Goal: Task Accomplishment & Management: Complete application form

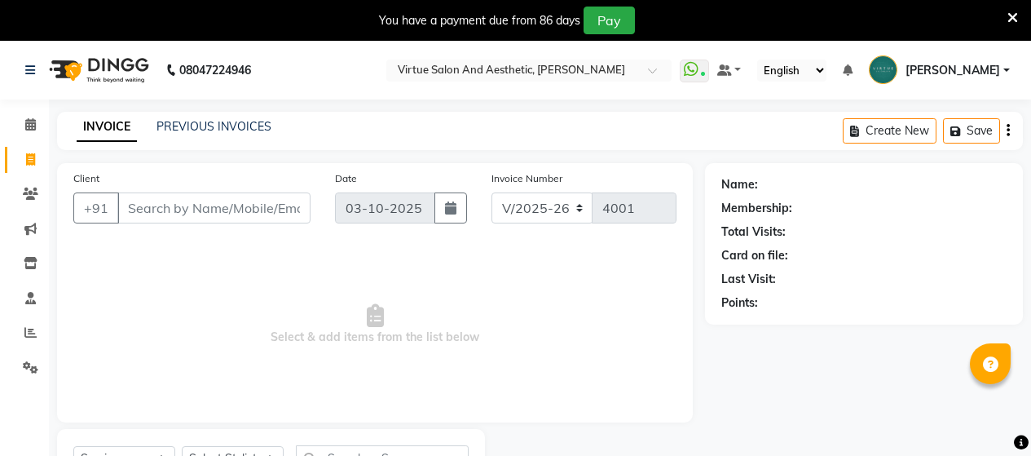
select select "4466"
select select "service"
drag, startPoint x: 0, startPoint y: 0, endPoint x: 235, endPoint y: 121, distance: 263.9
click at [235, 192] on input "Client" at bounding box center [213, 207] width 193 height 31
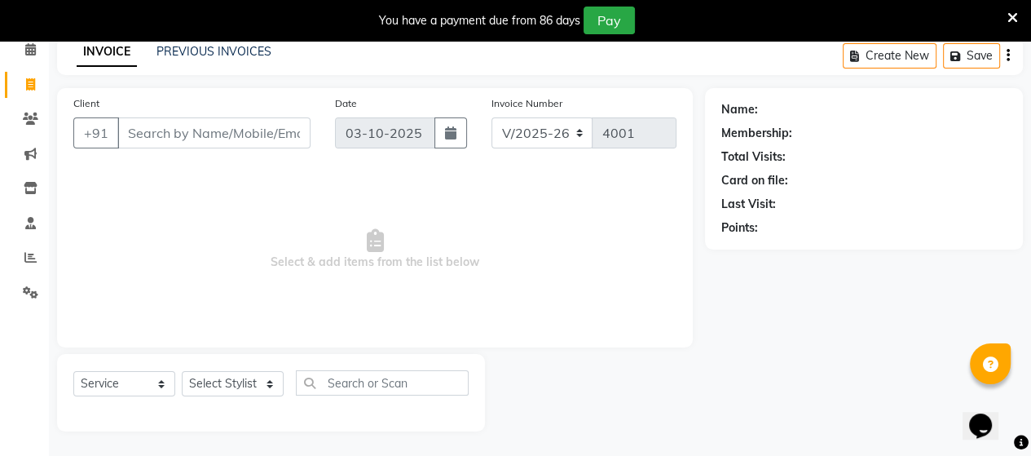
scroll to position [75, 0]
type input "7411319406"
click at [235, 121] on button "Add Client" at bounding box center [269, 132] width 84 height 31
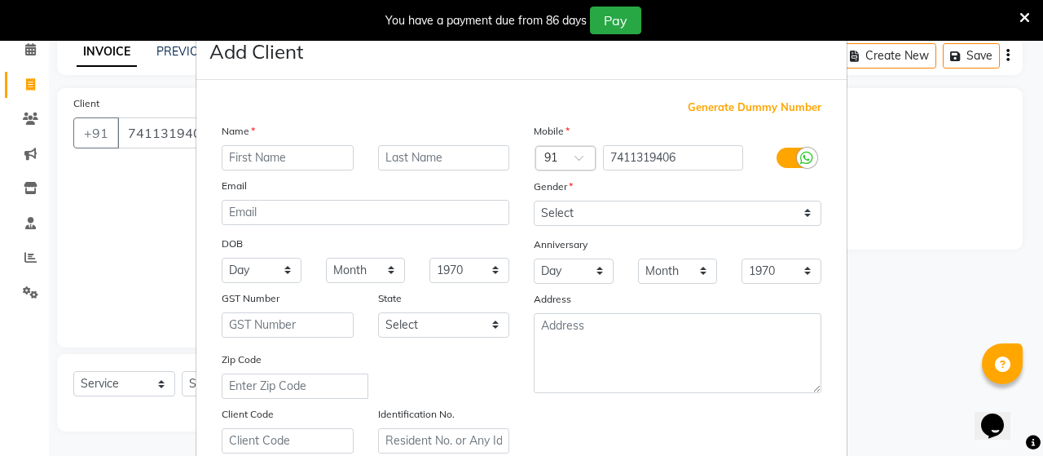
click at [286, 161] on input "text" at bounding box center [288, 157] width 132 height 25
type input "pathmapriya"
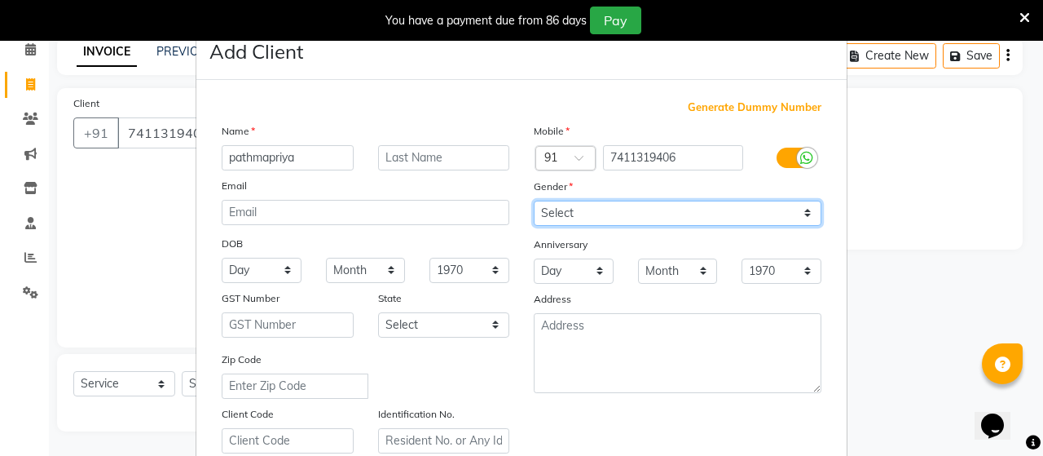
click at [595, 205] on select "Select Male Female Other Prefer Not To Say" at bounding box center [678, 212] width 288 height 25
select select "female"
click at [534, 201] on select "Select Male Female Other Prefer Not To Say" at bounding box center [678, 212] width 288 height 25
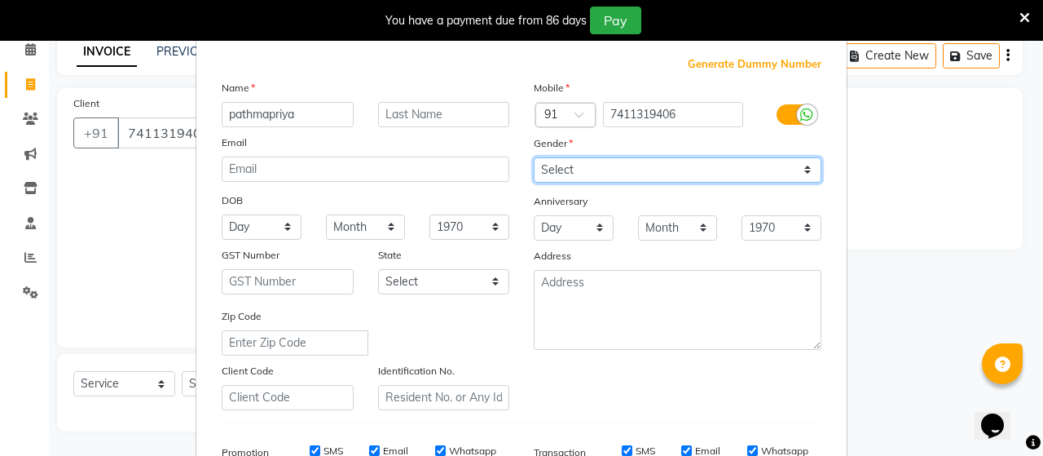
scroll to position [163, 0]
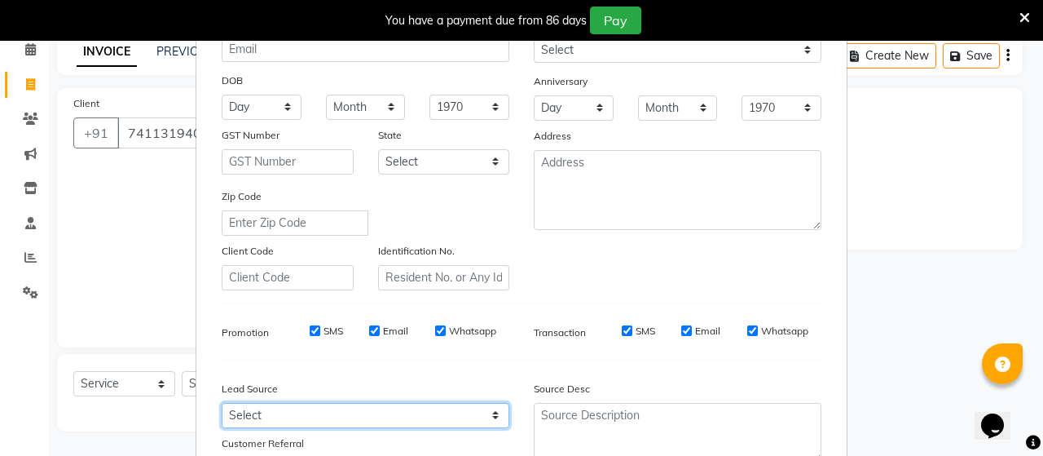
click at [395, 415] on select "Select Walk-in Referral Internet Friend Word of Mouth Advertisement Facebook Ju…" at bounding box center [366, 415] width 288 height 25
select select "30556"
click at [222, 409] on select "Select Walk-in Referral Internet Friend Word of Mouth Advertisement Facebook Ju…" at bounding box center [366, 415] width 288 height 25
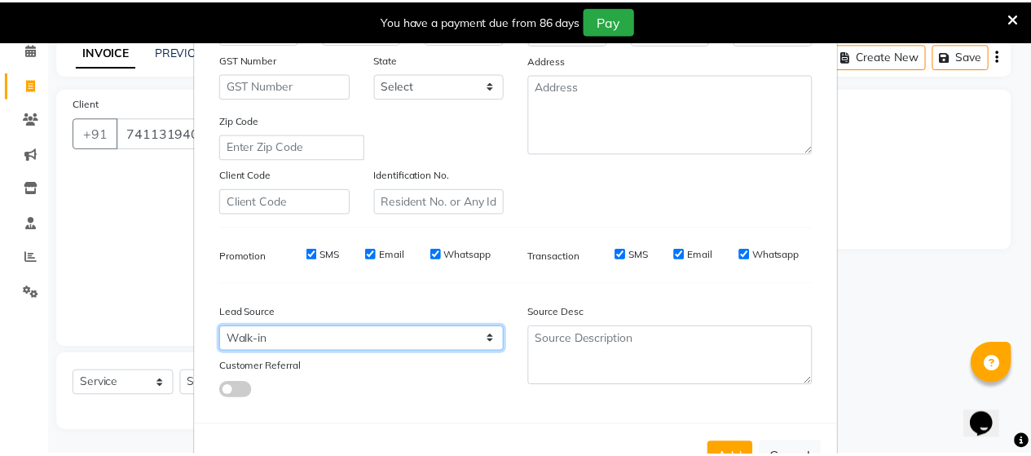
scroll to position [304, 0]
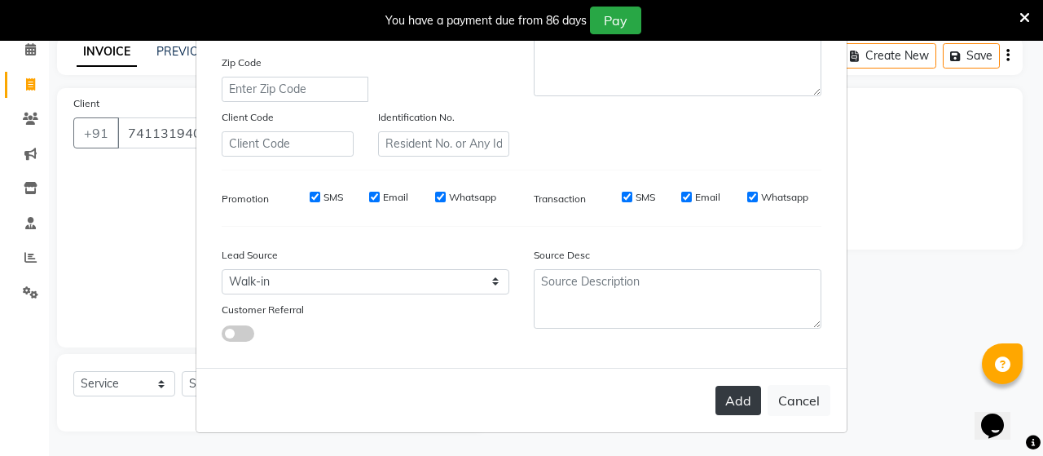
click at [719, 397] on button "Add" at bounding box center [738, 399] width 46 height 29
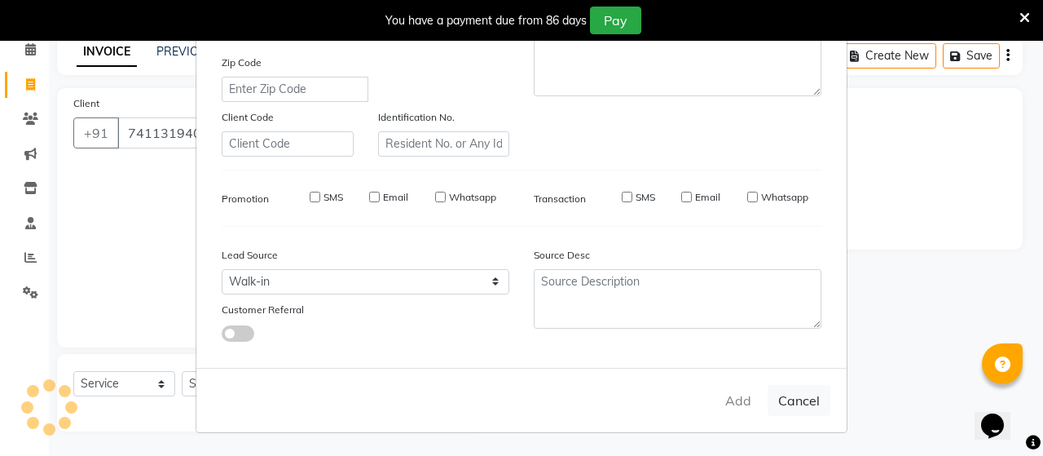
type input "74******06"
select select
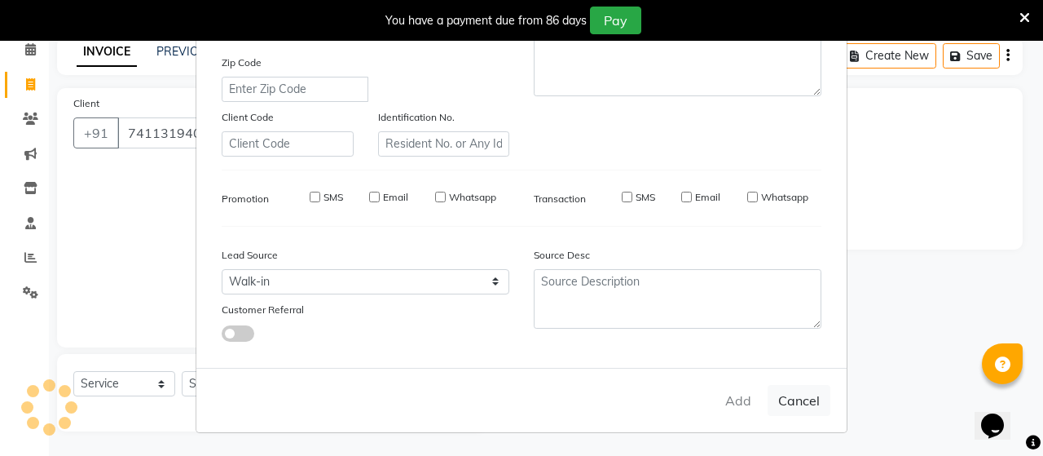
select select
checkbox input "false"
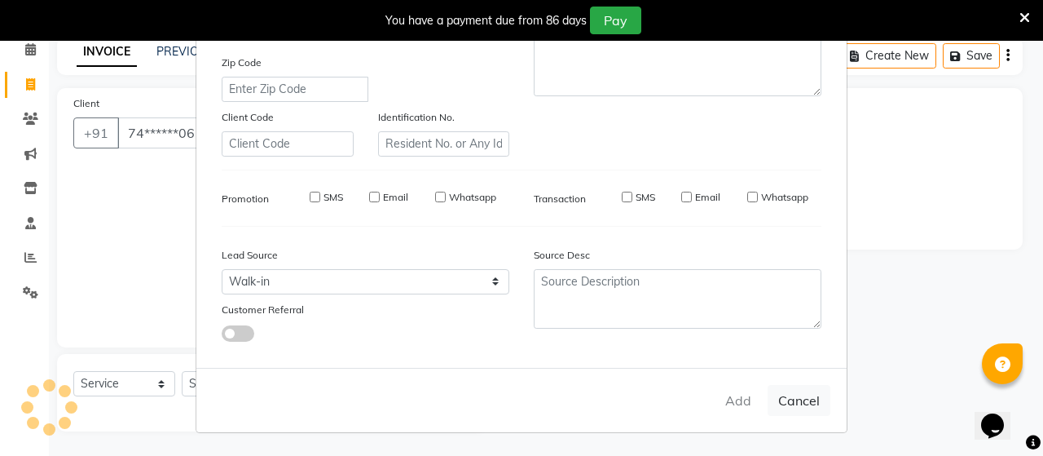
checkbox input "false"
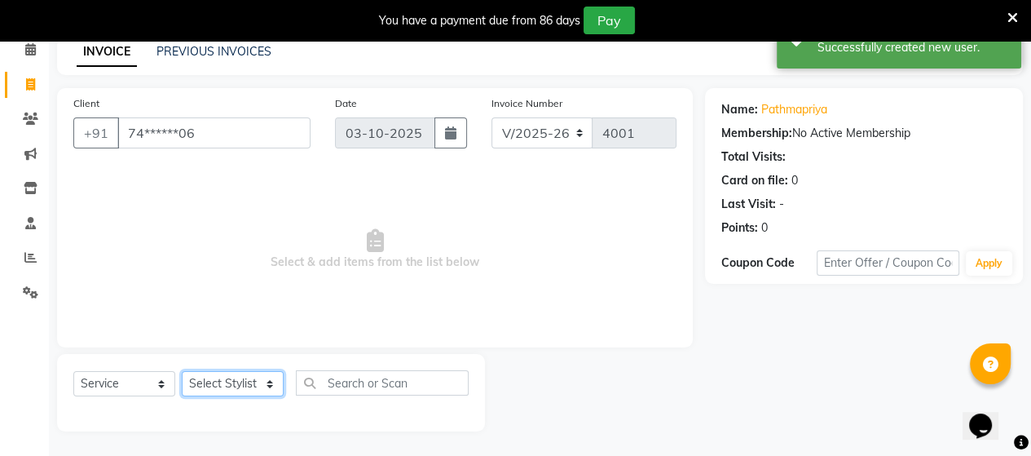
drag, startPoint x: 205, startPoint y: 381, endPoint x: 209, endPoint y: 371, distance: 11.1
click at [209, 371] on select "Select Stylist Admin ANUSHA Apsu Auditor Ambattur Balaji BANUPRIYA Bharath Bhuv…" at bounding box center [233, 383] width 102 height 25
select select "25078"
click at [182, 372] on select "Select Stylist Admin ANUSHA Apsu Auditor Ambattur Balaji BANUPRIYA Bharath Bhuv…" at bounding box center [233, 383] width 102 height 25
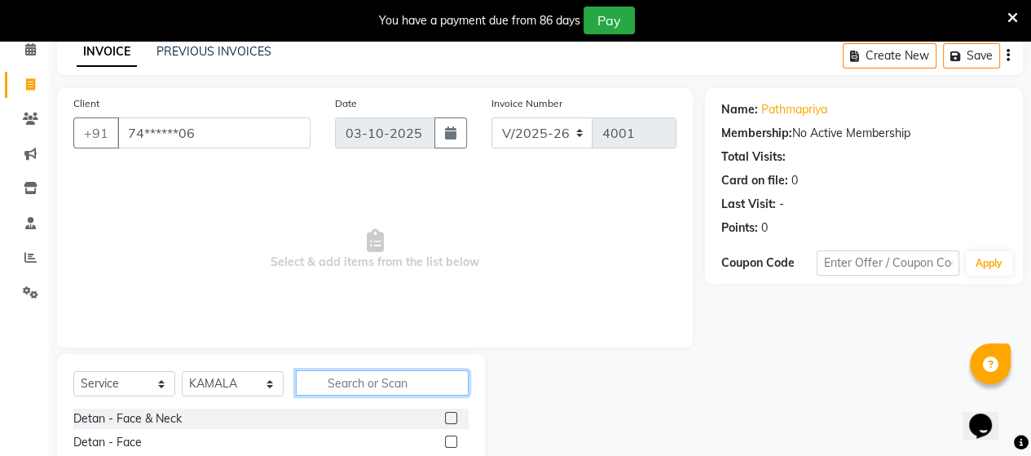
click at [337, 380] on input "text" at bounding box center [382, 382] width 173 height 25
type input "oil"
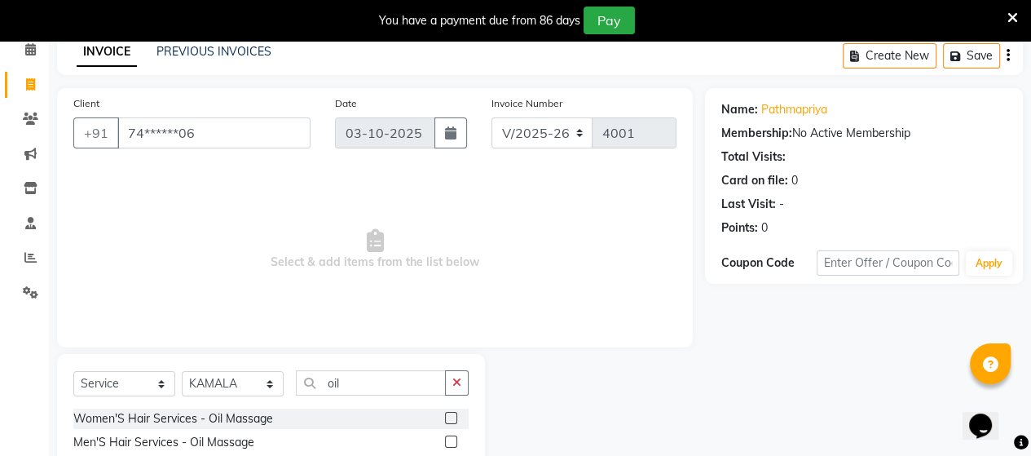
drag, startPoint x: 455, startPoint y: 413, endPoint x: 438, endPoint y: 403, distance: 19.7
click at [453, 413] on label at bounding box center [451, 418] width 12 height 12
click at [453, 413] on input "checkbox" at bounding box center [450, 418] width 11 height 11
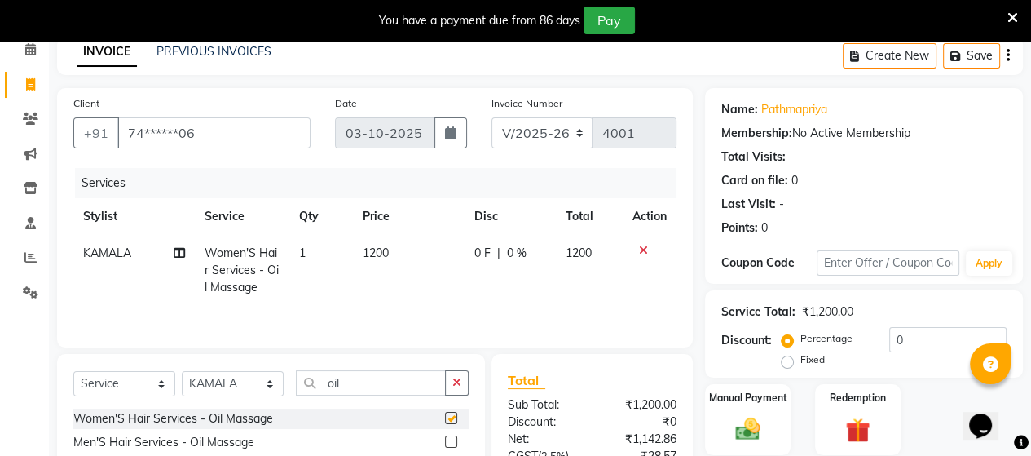
checkbox input "false"
drag, startPoint x: 249, startPoint y: 387, endPoint x: 251, endPoint y: 372, distance: 15.7
click at [249, 383] on select "Select Stylist Admin ANUSHA Apsu Auditor Ambattur Balaji BANUPRIYA Bharath Bhuv…" at bounding box center [233, 383] width 102 height 25
select select "71189"
click at [182, 372] on select "Select Stylist Admin ANUSHA Apsu Auditor Ambattur Balaji BANUPRIYA Bharath Bhuv…" at bounding box center [233, 383] width 102 height 25
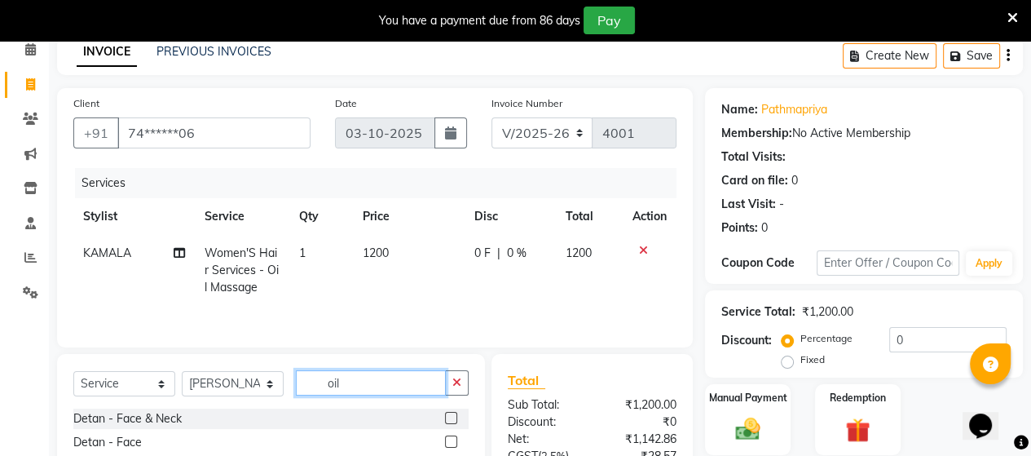
click at [355, 390] on input "oil" at bounding box center [371, 382] width 150 height 25
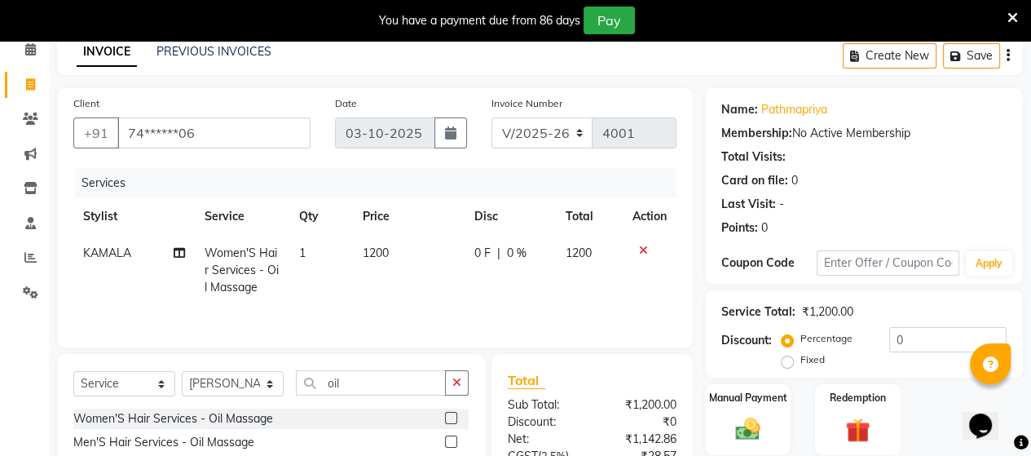
click at [449, 419] on label at bounding box center [451, 418] width 12 height 12
click at [449, 419] on input "checkbox" at bounding box center [450, 418] width 11 height 11
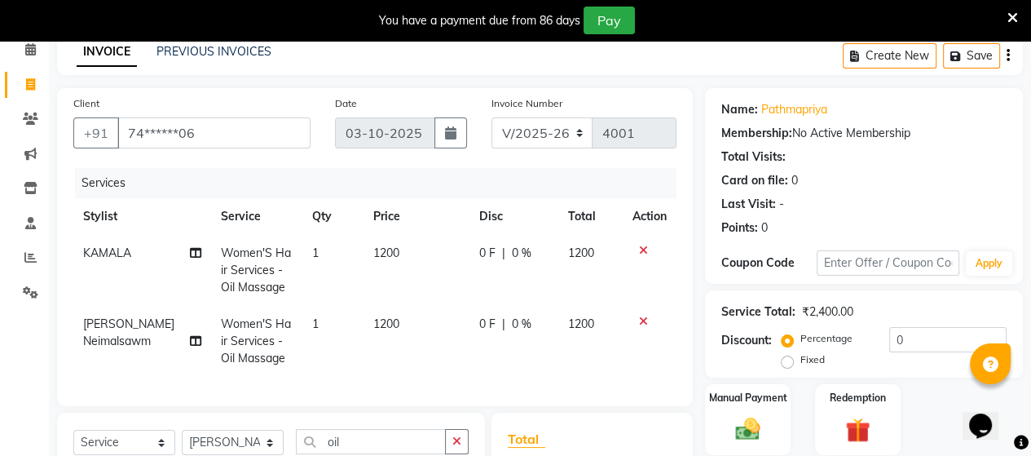
checkbox input "false"
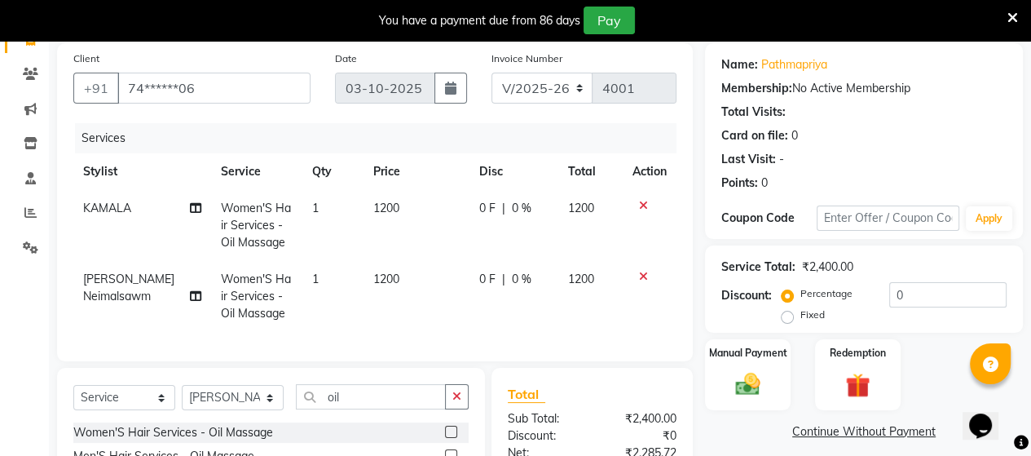
scroll to position [156, 0]
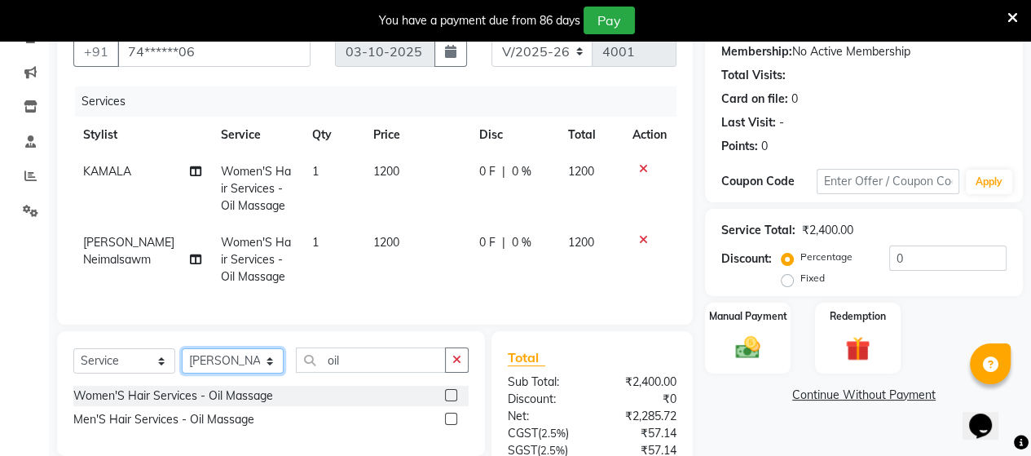
drag, startPoint x: 249, startPoint y: 375, endPoint x: 280, endPoint y: 345, distance: 43.2
click at [280, 345] on div "Select Service Product Membership Package Voucher Prepaid Gift Card Select Styl…" at bounding box center [271, 393] width 428 height 125
select select "59089"
click at [182, 361] on select "Select Stylist Admin ANUSHA Apsu Auditor Ambattur Balaji BANUPRIYA Bharath Bhuv…" at bounding box center [233, 360] width 102 height 25
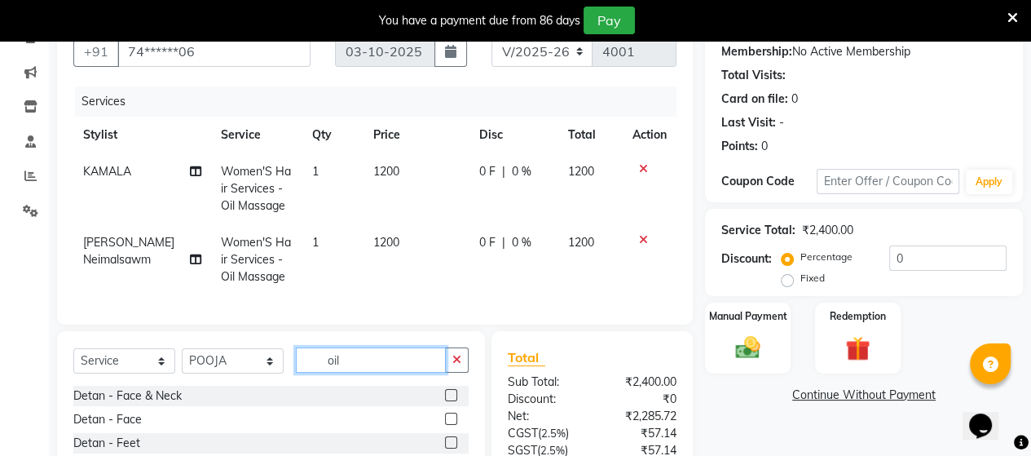
drag, startPoint x: 357, startPoint y: 365, endPoint x: 319, endPoint y: 381, distance: 40.6
click at [317, 369] on input "oil" at bounding box center [371, 359] width 150 height 25
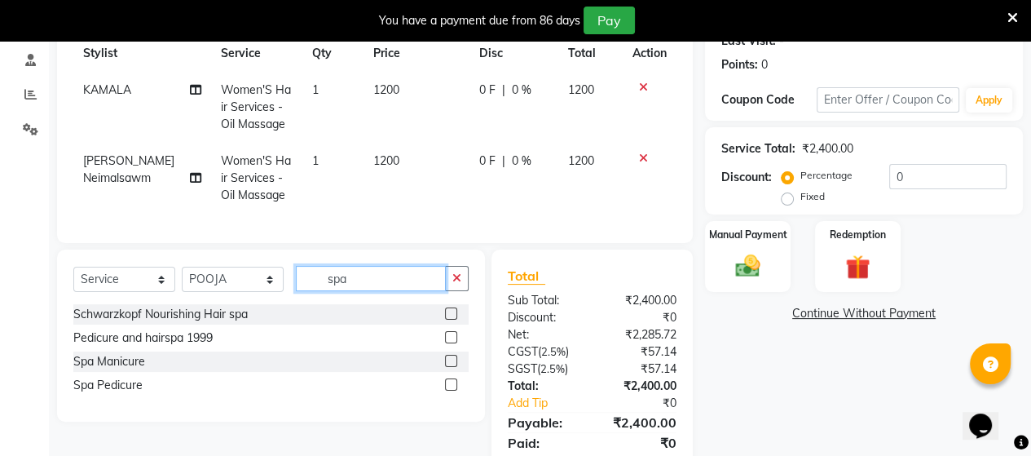
type input "spa"
click at [451, 390] on label at bounding box center [451, 384] width 12 height 12
click at [451, 390] on input "checkbox" at bounding box center [450, 385] width 11 height 11
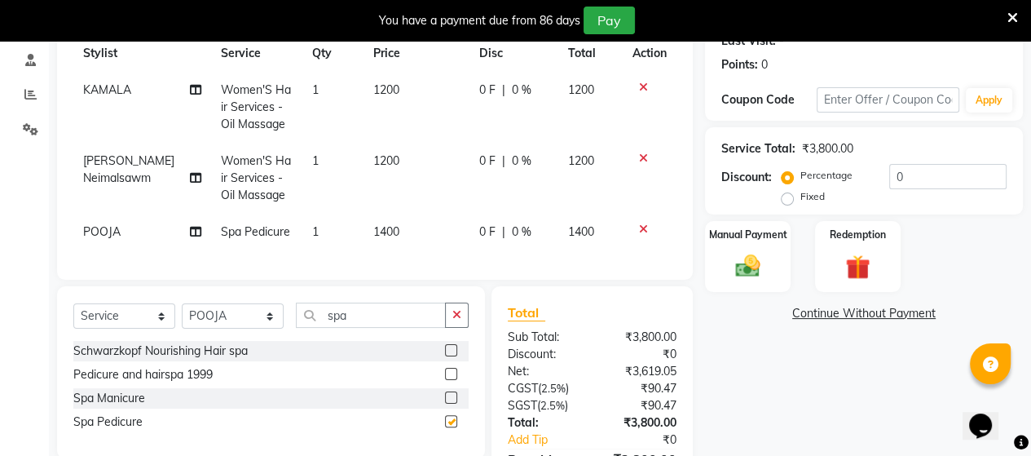
checkbox input "false"
drag, startPoint x: 359, startPoint y: 325, endPoint x: 303, endPoint y: 317, distance: 56.0
click at [303, 317] on input "spa" at bounding box center [371, 314] width 150 height 25
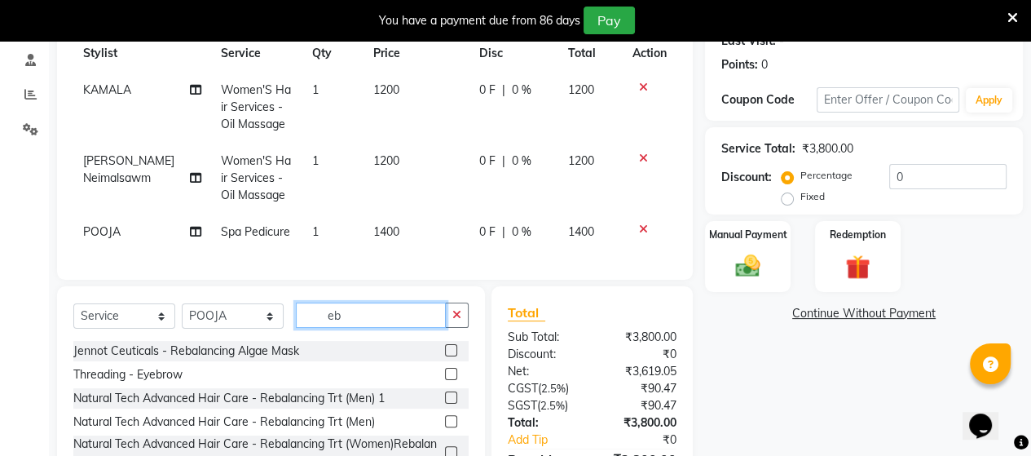
type input "eb"
click at [447, 380] on label at bounding box center [451, 374] width 12 height 12
click at [447, 380] on input "checkbox" at bounding box center [450, 374] width 11 height 11
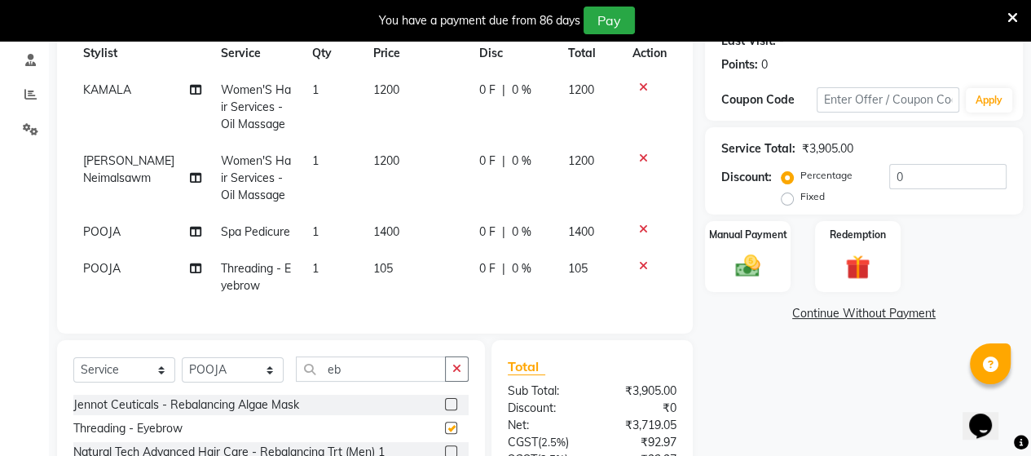
checkbox input "false"
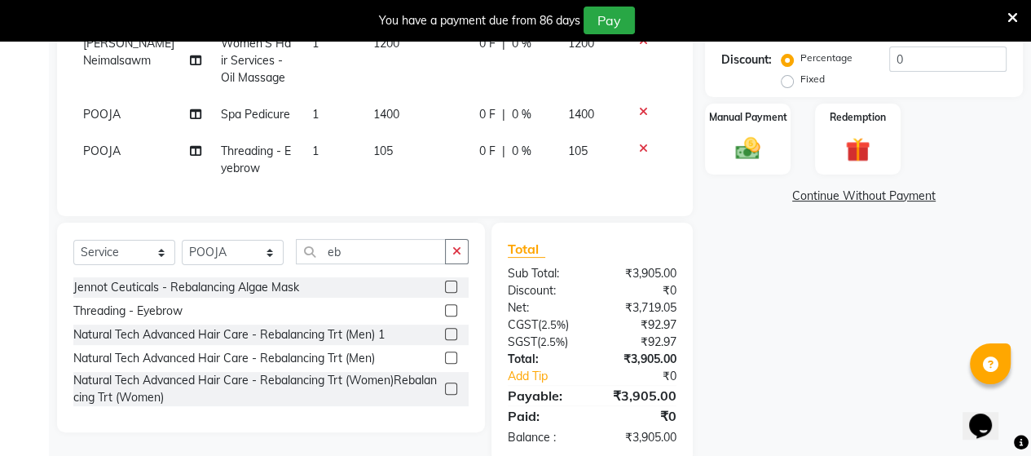
scroll to position [398, 0]
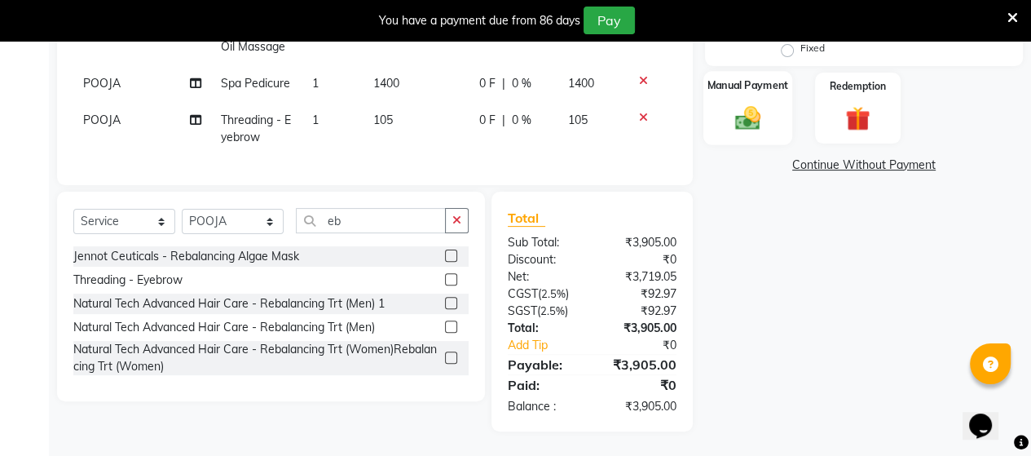
click at [756, 103] on img at bounding box center [748, 117] width 42 height 29
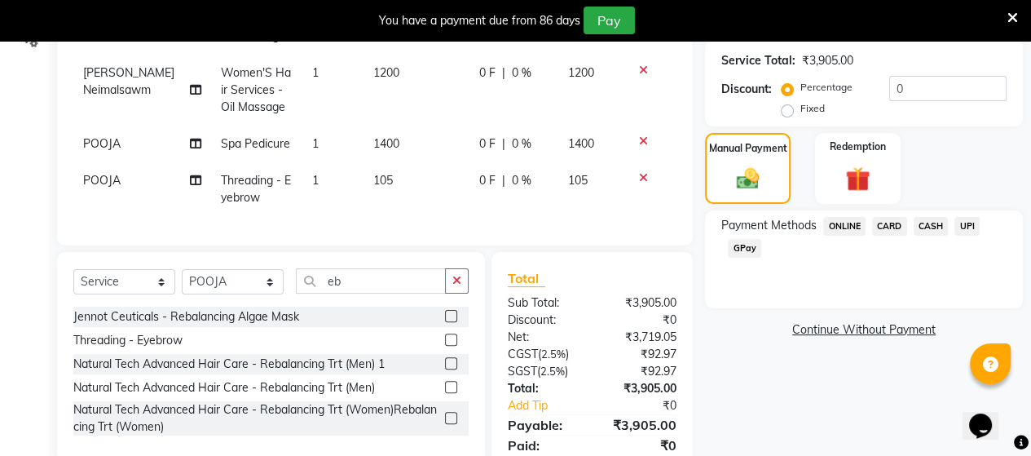
scroll to position [244, 0]
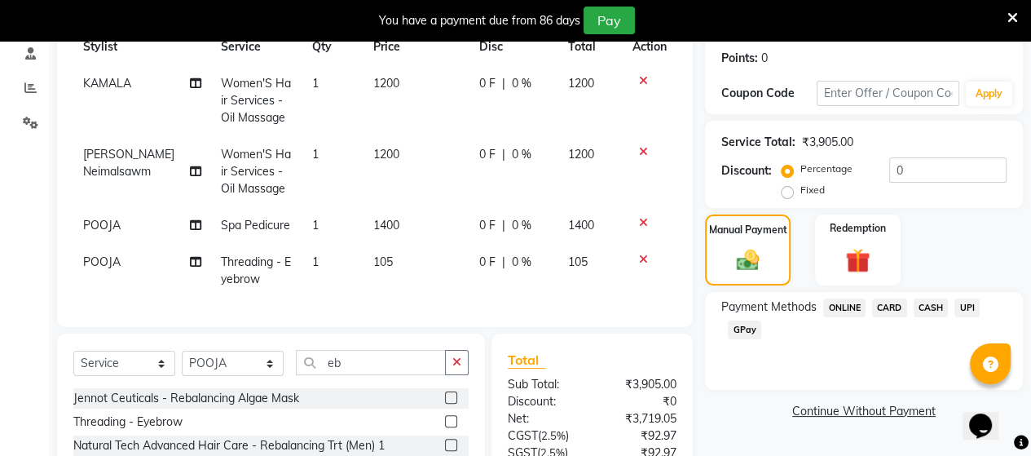
drag, startPoint x: 895, startPoint y: 303, endPoint x: 907, endPoint y: 339, distance: 37.9
click at [896, 303] on span "CARD" at bounding box center [889, 307] width 35 height 19
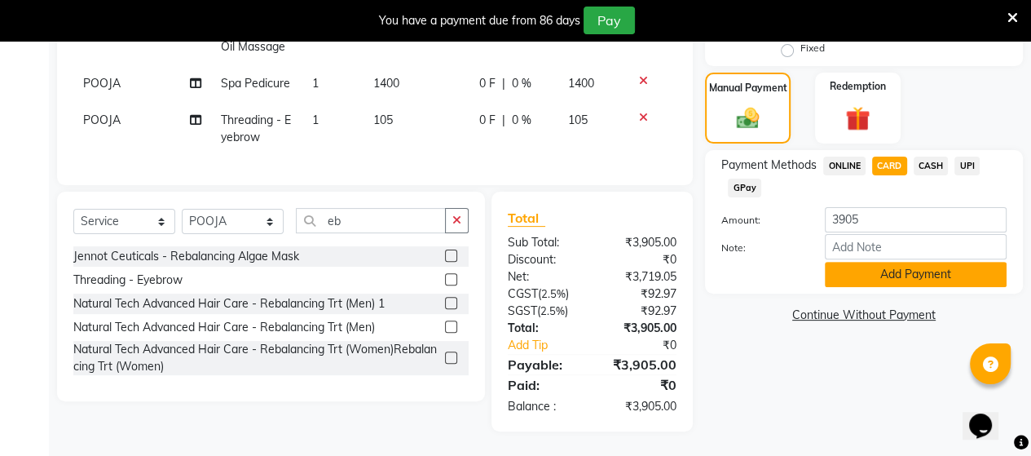
click at [877, 265] on button "Add Payment" at bounding box center [916, 274] width 182 height 25
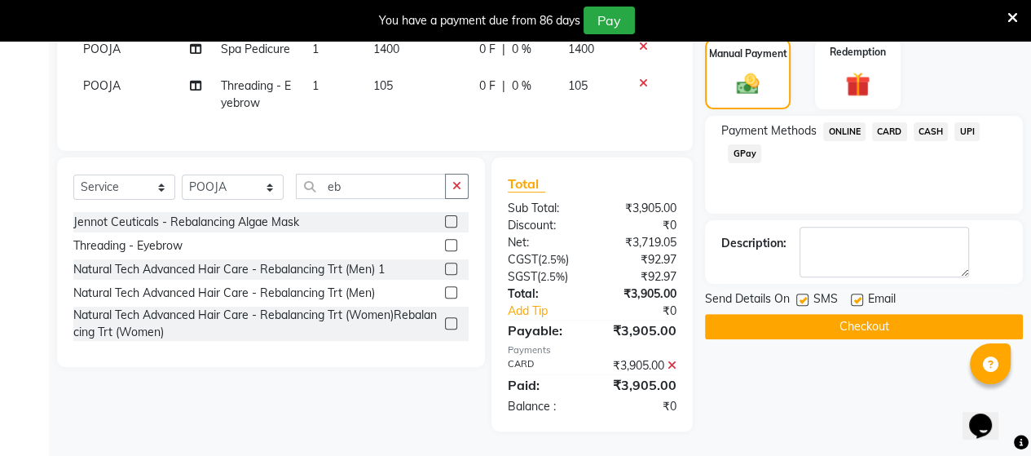
scroll to position [433, 0]
click at [860, 314] on button "Checkout" at bounding box center [864, 326] width 318 height 25
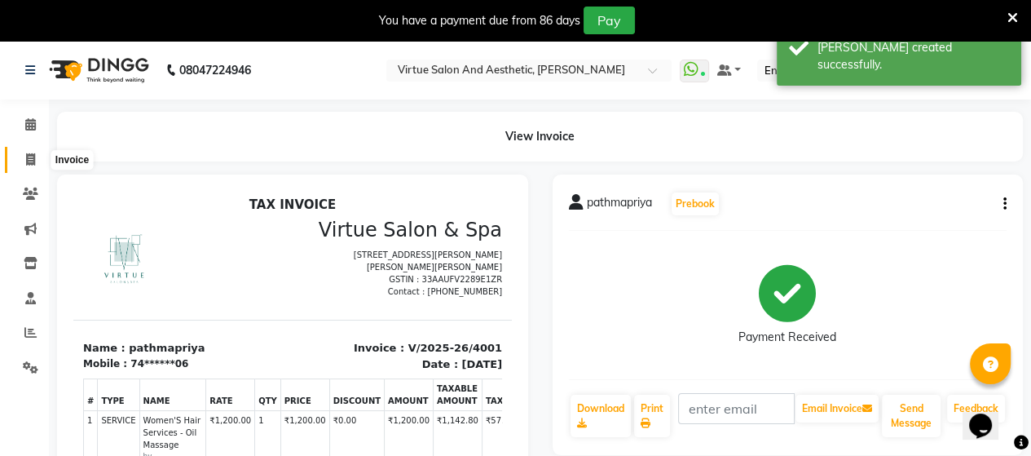
click at [28, 156] on icon at bounding box center [30, 159] width 9 height 12
select select "4466"
select select "service"
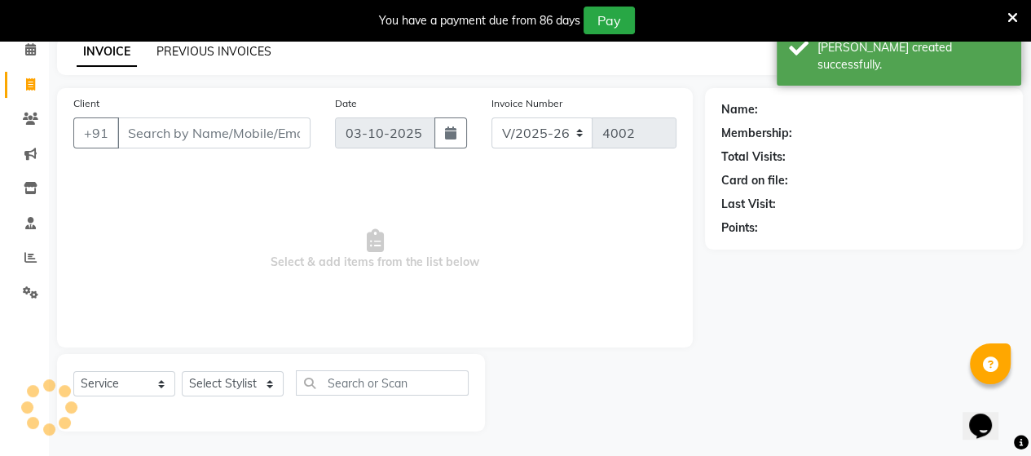
click at [209, 55] on link "PREVIOUS INVOICES" at bounding box center [213, 51] width 115 height 15
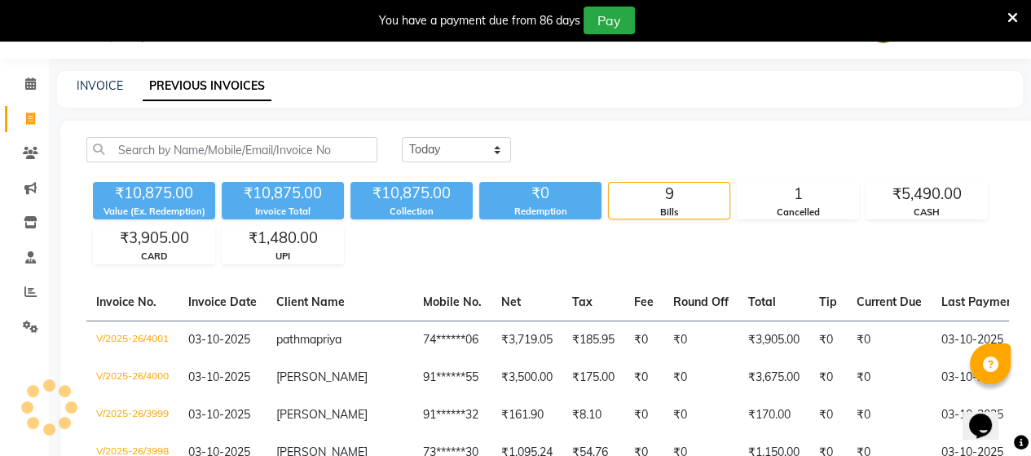
scroll to position [75, 0]
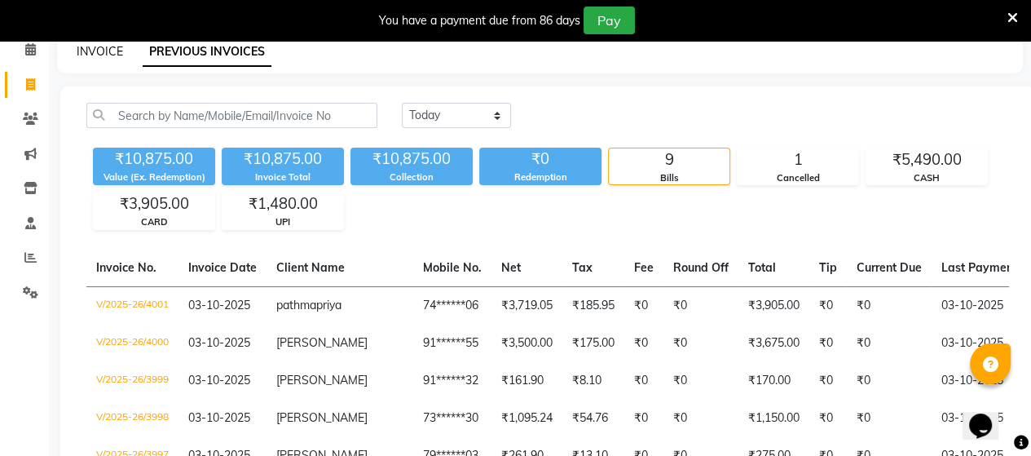
click at [77, 44] on link "INVOICE" at bounding box center [100, 51] width 46 height 15
select select "4466"
select select "service"
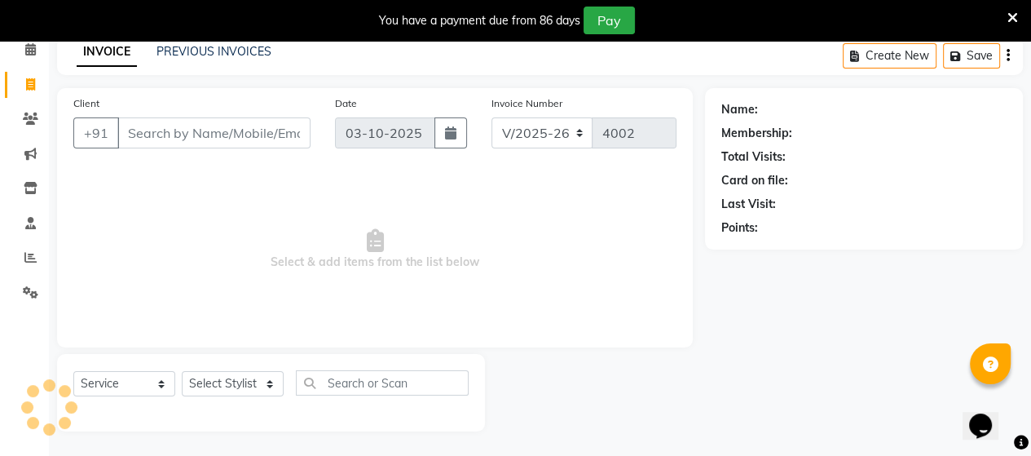
click at [97, 56] on link "INVOICE" at bounding box center [107, 51] width 60 height 29
click at [172, 126] on input "Client" at bounding box center [213, 132] width 193 height 31
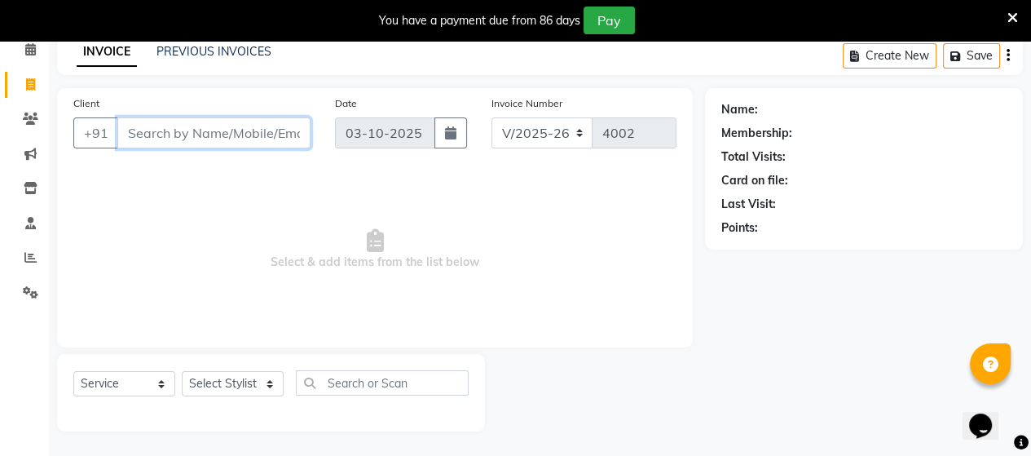
paste input "7506559510"
type input "7506559510"
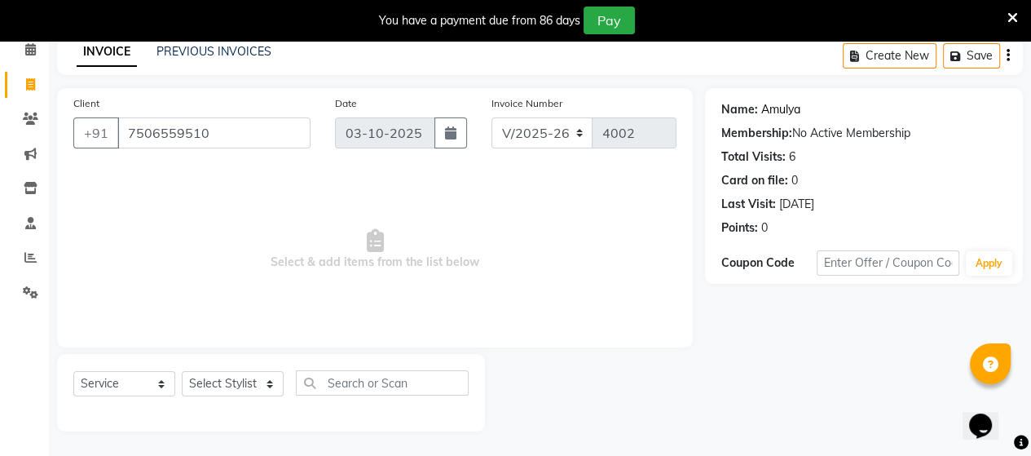
click at [773, 107] on link "Amulya" at bounding box center [780, 109] width 39 height 17
click at [771, 113] on link "Amulya" at bounding box center [780, 109] width 39 height 17
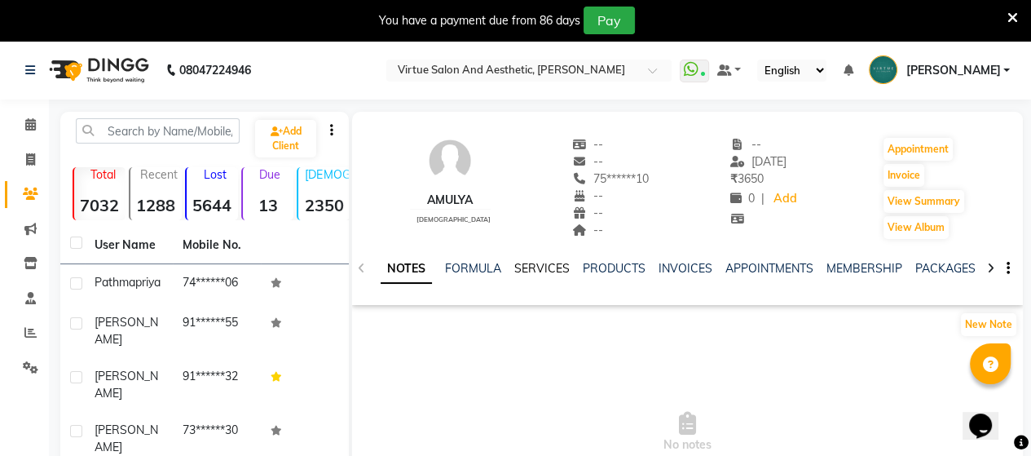
click at [533, 270] on link "SERVICES" at bounding box center [541, 268] width 55 height 15
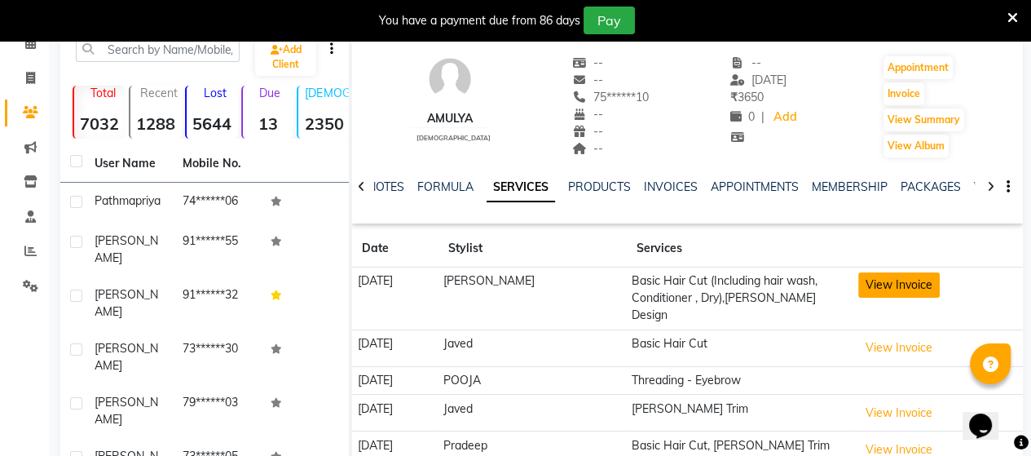
scroll to position [163, 0]
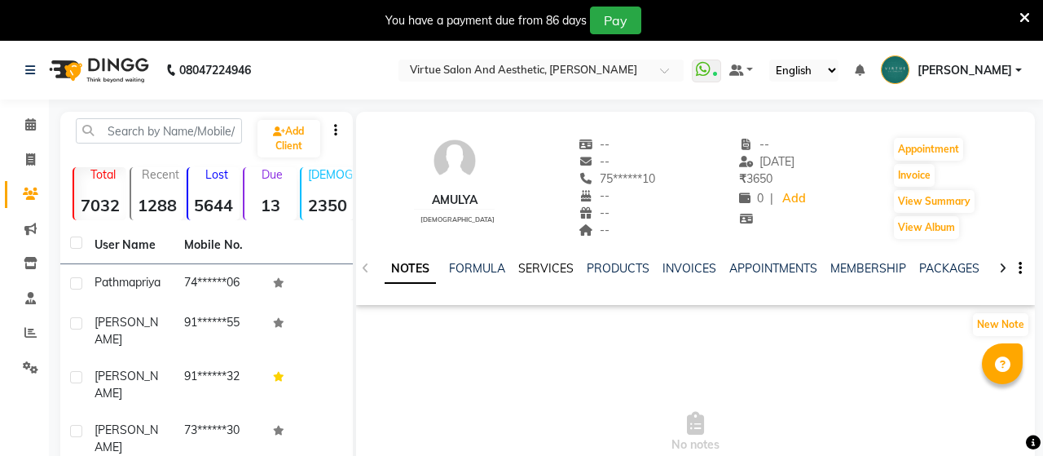
click at [537, 271] on link "SERVICES" at bounding box center [545, 268] width 55 height 15
